Goal: Navigation & Orientation: Find specific page/section

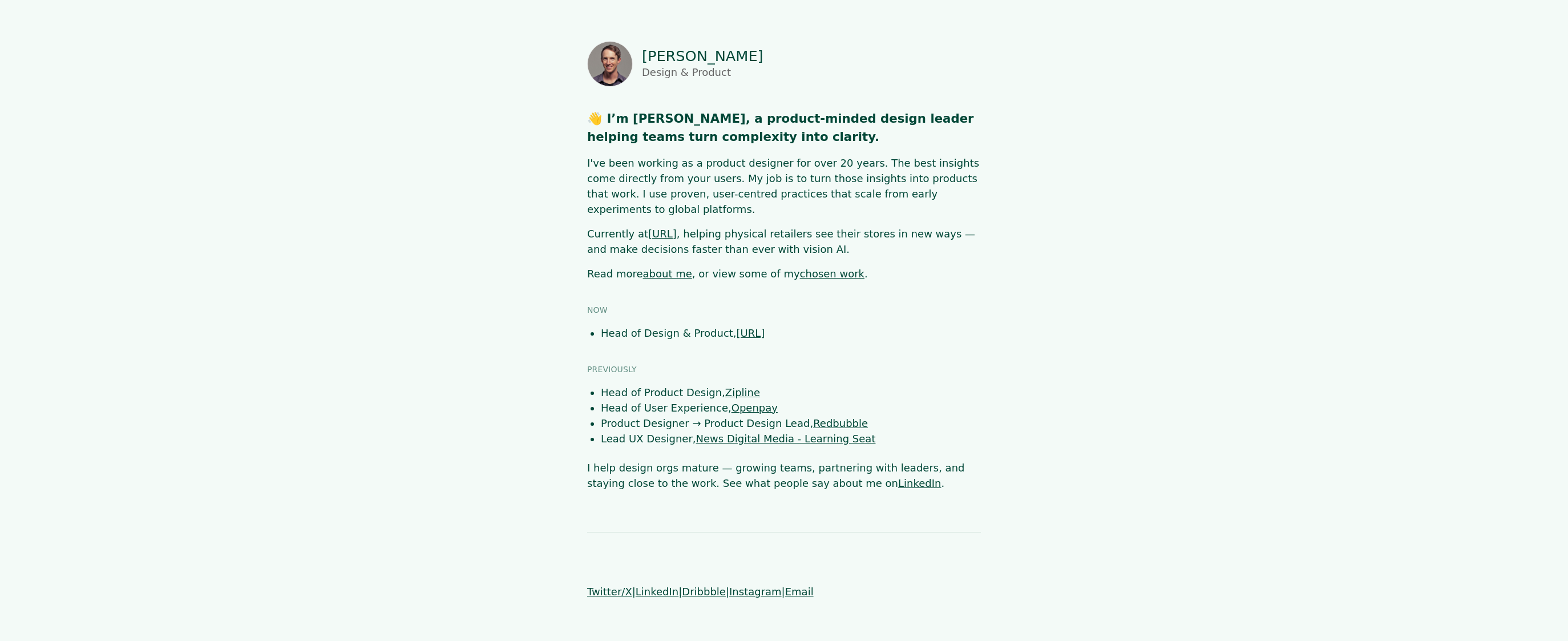
click at [658, 267] on link "about me" at bounding box center [667, 273] width 49 height 12
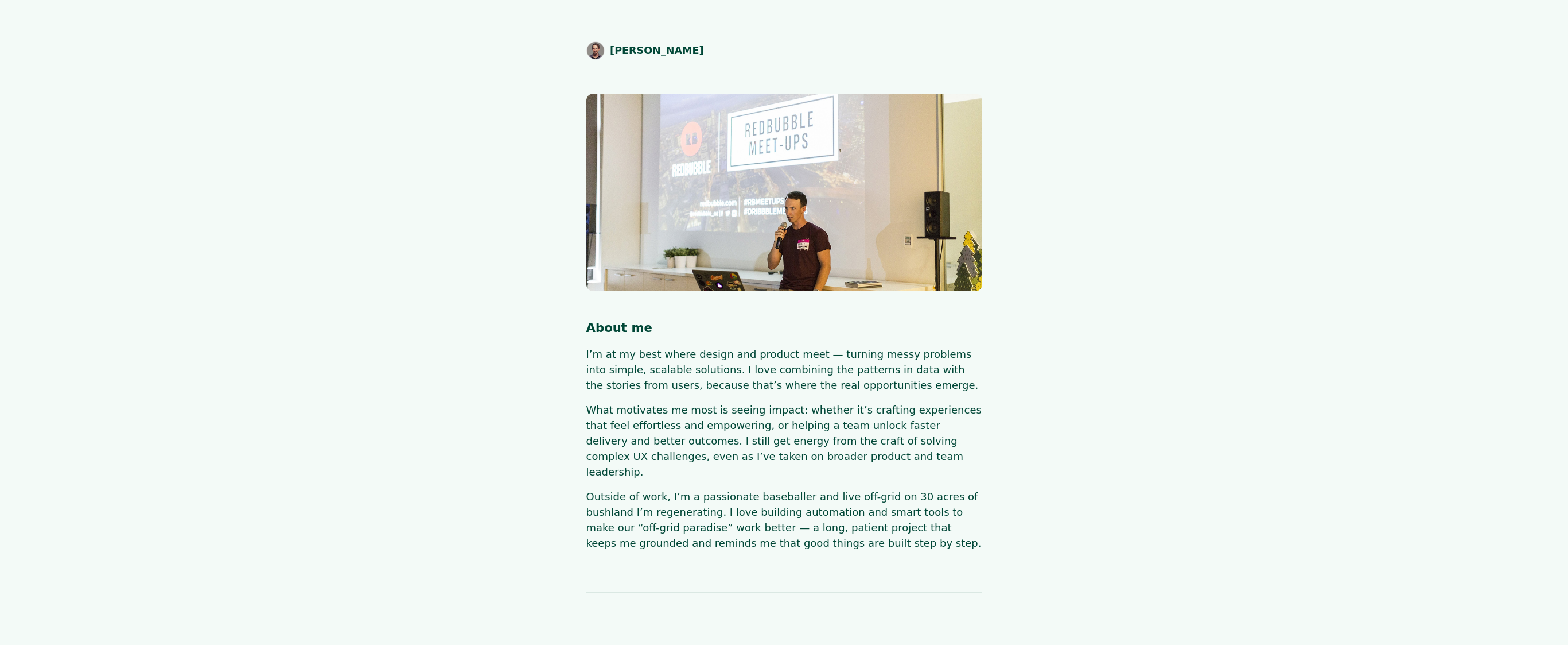
click at [645, 53] on span "[PERSON_NAME]" at bounding box center [656, 51] width 94 height 15
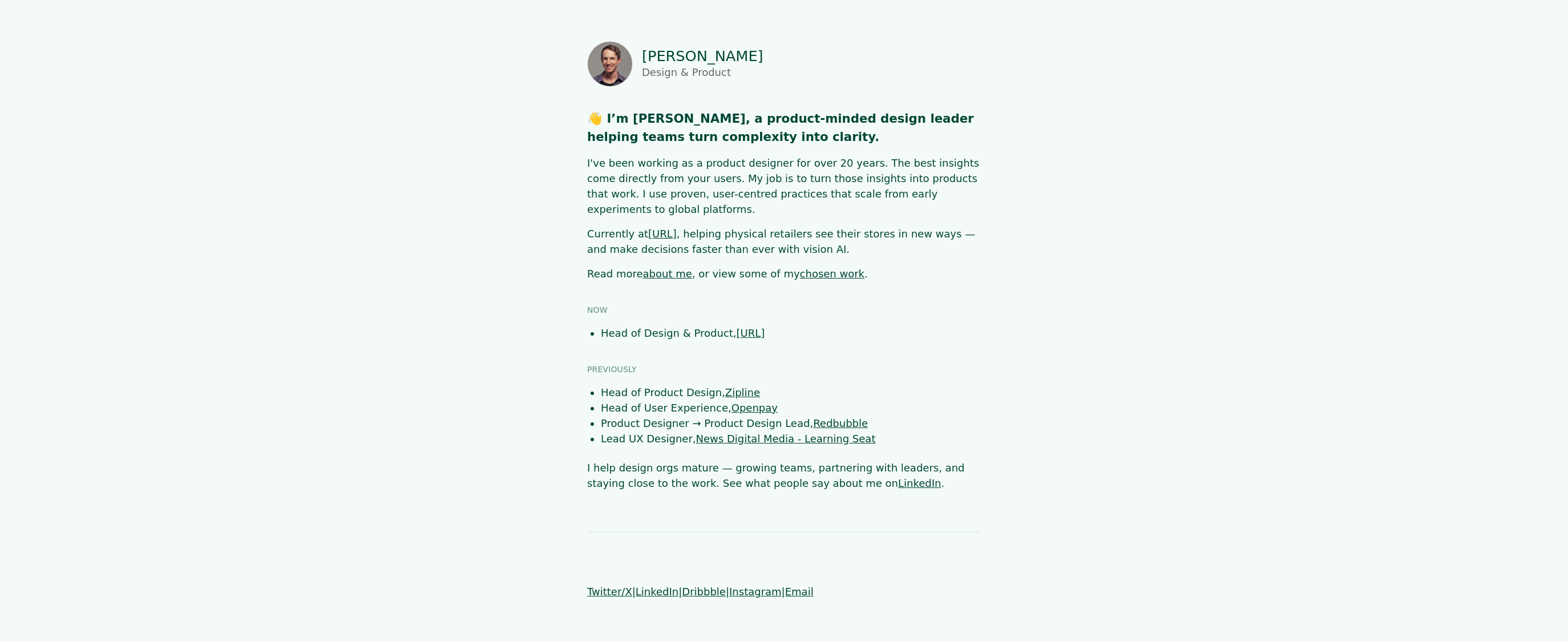
click at [817, 267] on link "chosen work" at bounding box center [832, 273] width 65 height 12
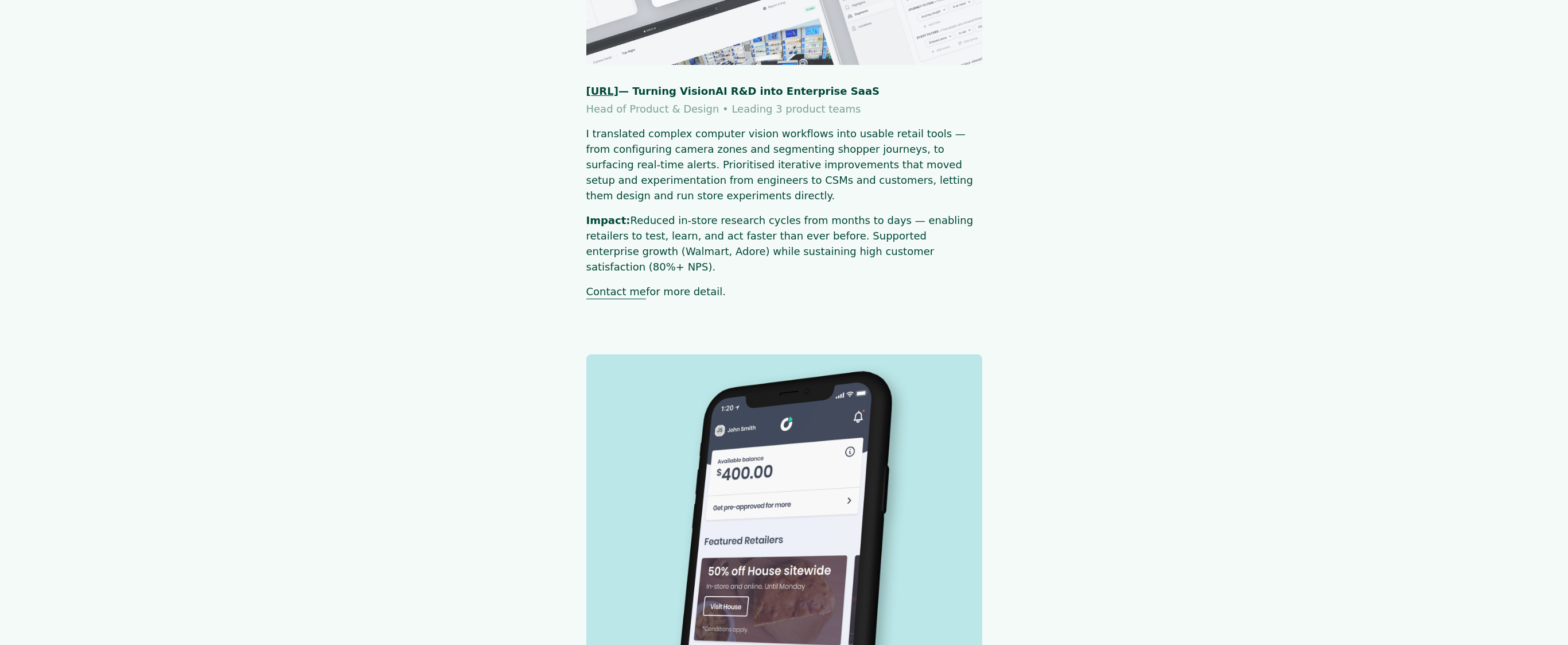
scroll to position [639, 0]
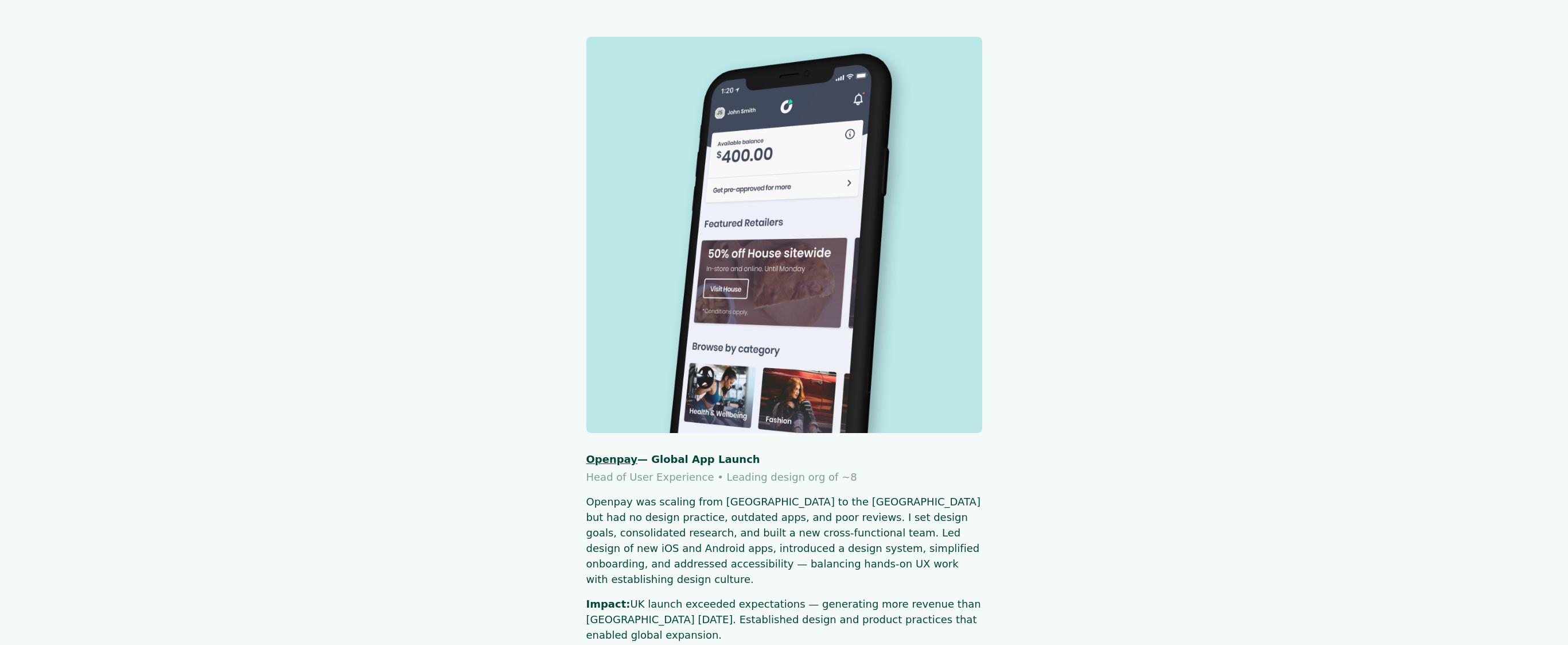
scroll to position [1005, 0]
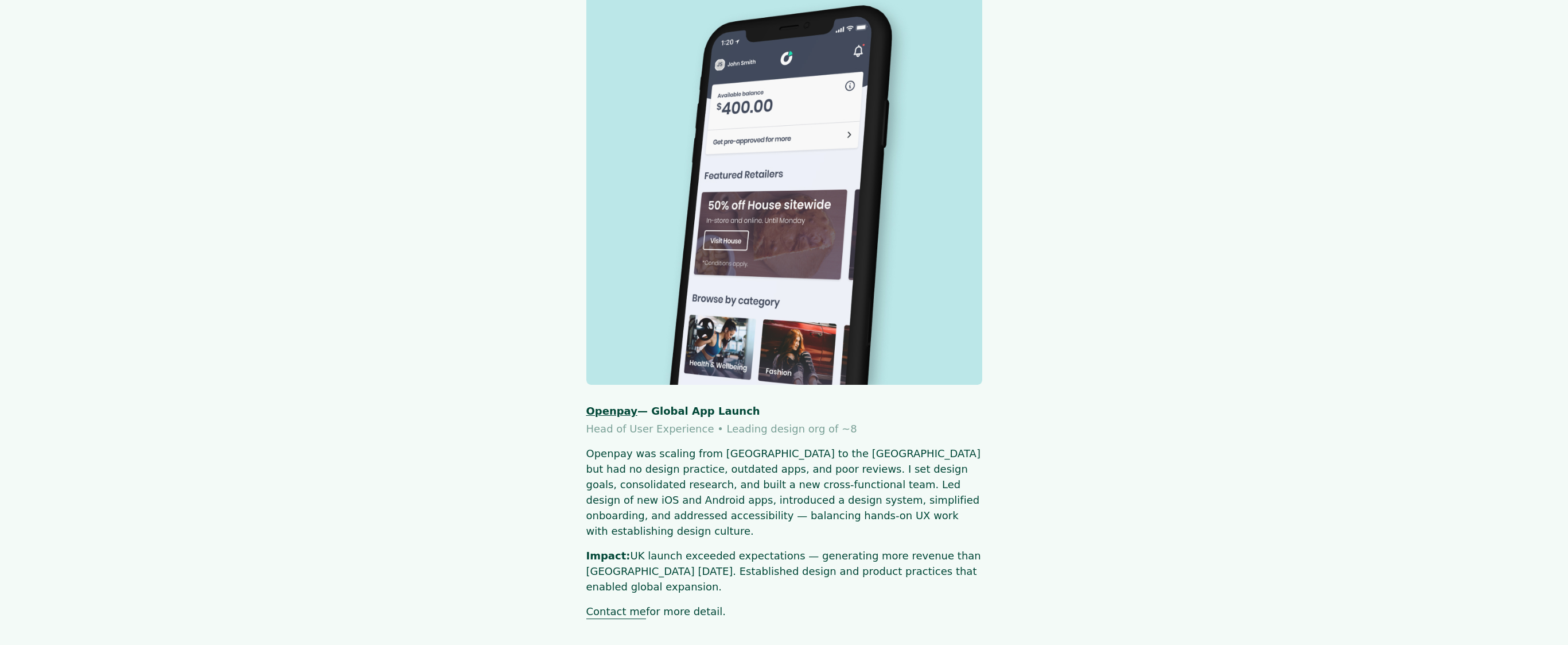
click at [1234, 255] on main "SHAUN BYRNE Chosen Work Across SaaS, fintech, AI, and global marketplaces, I’ve…" at bounding box center [783, 490] width 1380 height 2907
click at [420, 191] on main "SHAUN BYRNE Chosen Work Across SaaS, fintech, AI, and global marketplaces, I’ve…" at bounding box center [783, 490] width 1380 height 2907
